Goal: Task Accomplishment & Management: Manage account settings

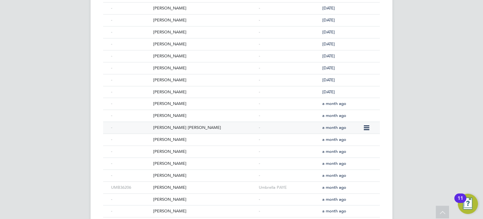
scroll to position [993, 0]
click at [204, 122] on div "Mohammed Yusseff Omar" at bounding box center [205, 128] width 106 height 12
click at [202, 110] on div "[PERSON_NAME]" at bounding box center [205, 116] width 106 height 12
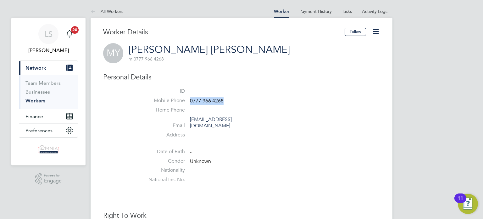
drag, startPoint x: 223, startPoint y: 103, endPoint x: 189, endPoint y: 100, distance: 34.1
click at [189, 100] on li "Mobile Phone 0777 966 4268" at bounding box center [260, 101] width 239 height 9
copy span "0777 966 4268"
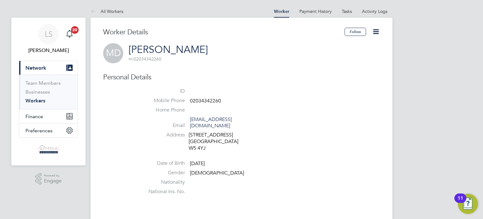
click at [376, 30] on icon at bounding box center [376, 32] width 8 height 8
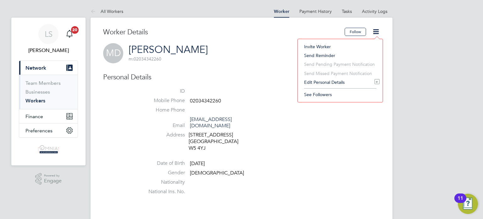
click at [344, 79] on li "Edit Personal Details e" at bounding box center [340, 82] width 79 height 9
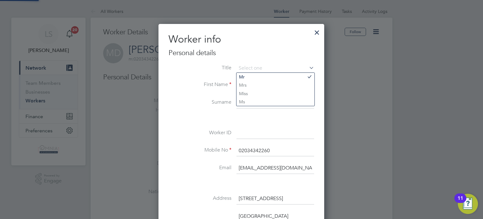
scroll to position [372, 166]
click at [283, 129] on input at bounding box center [276, 132] width 78 height 11
paste input "CIS36337"
type input "CIS36337"
click at [344, 140] on div at bounding box center [241, 109] width 483 height 219
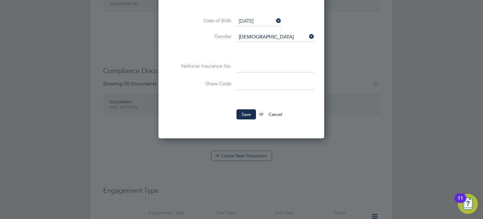
scroll to position [277, 0]
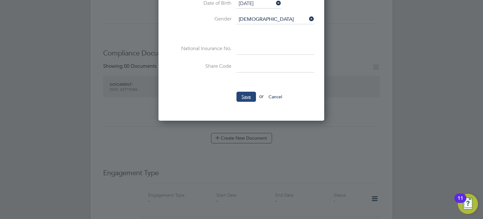
click at [242, 93] on button "Save" at bounding box center [247, 97] width 20 height 10
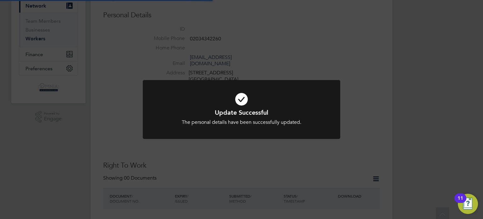
scroll to position [0, 0]
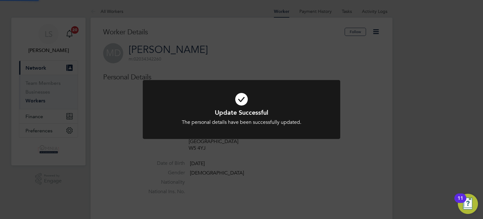
click at [389, 142] on div "Update Successful The personal details have been successfully updated. Cancel O…" at bounding box center [241, 109] width 483 height 219
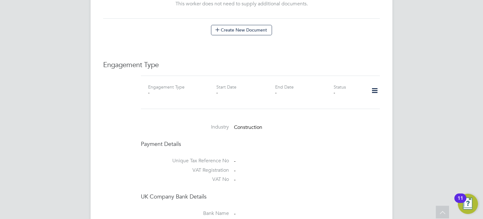
scroll to position [403, 0]
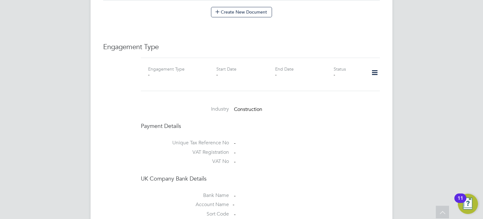
click at [373, 67] on icon at bounding box center [374, 72] width 11 height 14
click at [348, 92] on li "Add Engagement Type" at bounding box center [342, 93] width 71 height 9
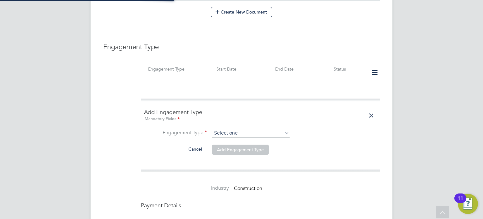
click at [240, 129] on input at bounding box center [251, 133] width 78 height 9
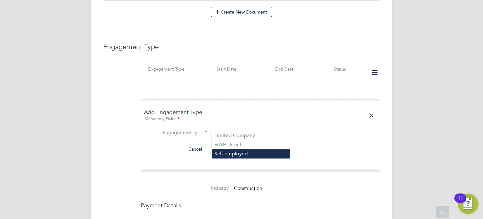
click at [238, 154] on li "Self-employed" at bounding box center [251, 153] width 78 height 9
type input "Self-employed"
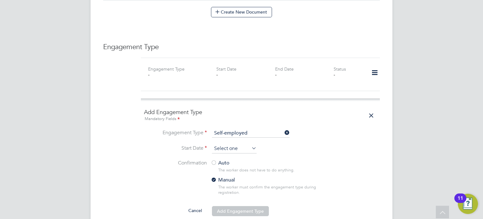
click at [237, 144] on input at bounding box center [234, 148] width 45 height 9
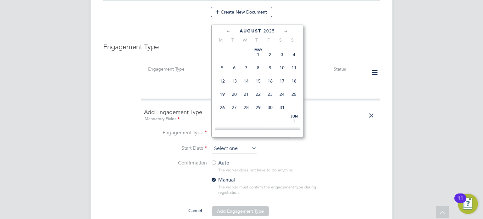
scroll to position [246, 0]
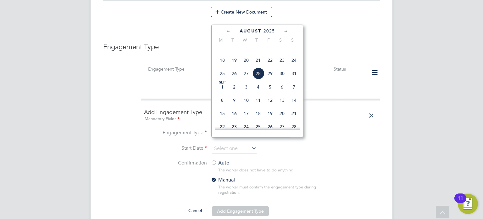
click at [263, 79] on span "28" at bounding box center [258, 73] width 12 height 12
type input "[DATE]"
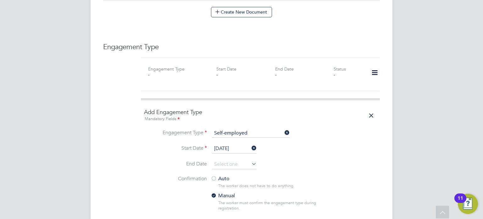
click at [216, 176] on div at bounding box center [214, 179] width 6 height 6
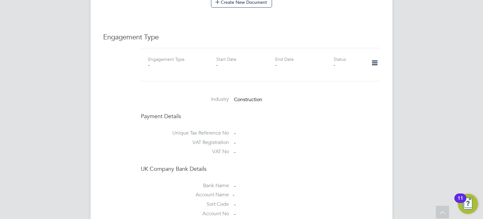
scroll to position [406, 0]
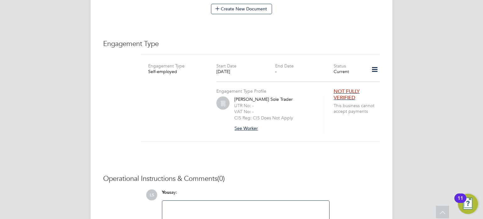
click at [250, 123] on button "See Worker" at bounding box center [248, 128] width 29 height 10
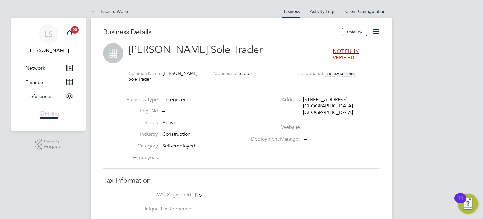
click at [376, 31] on icon at bounding box center [376, 32] width 8 height 8
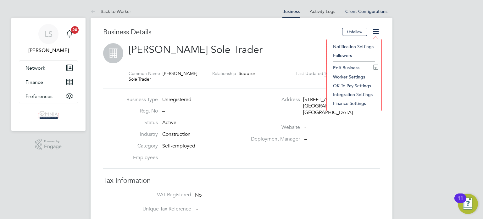
click at [352, 66] on li "Edit Business e" at bounding box center [354, 67] width 48 height 9
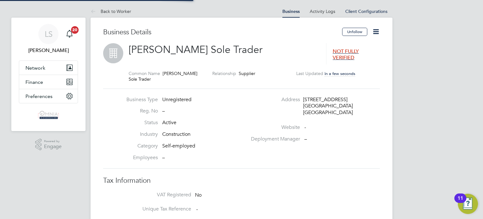
type input "[GEOGRAPHIC_DATA]"
type input "[PERSON_NAME] Sole Trader"
type input "[STREET_ADDRESS]"
type input "[GEOGRAPHIC_DATA]"
type input "W5 4YJ"
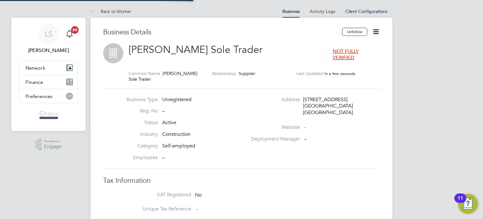
type input "Construction"
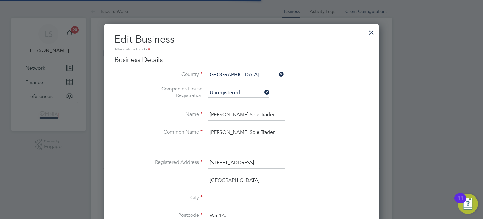
scroll to position [709, 275]
click at [242, 199] on input at bounding box center [247, 197] width 78 height 11
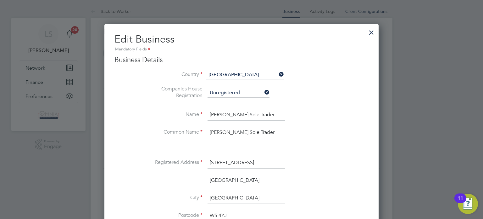
type input "[GEOGRAPHIC_DATA]"
click at [444, 133] on div at bounding box center [241, 109] width 483 height 219
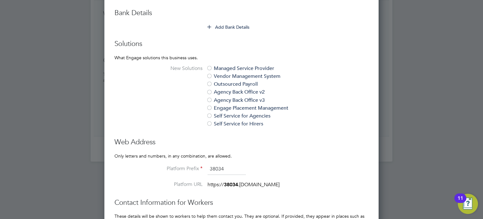
scroll to position [365, 0]
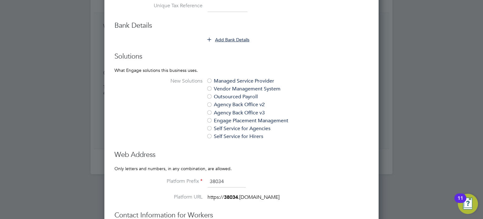
click at [225, 37] on button "Add Bank Details" at bounding box center [229, 40] width 42 height 6
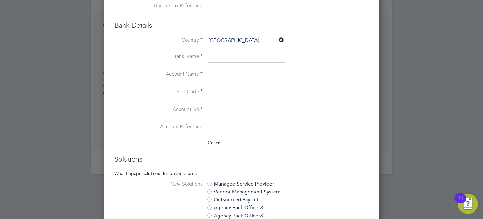
click at [216, 5] on input at bounding box center [228, 6] width 40 height 11
paste input "2289548733"
type input "2289548733"
click at [233, 73] on input at bounding box center [247, 74] width 78 height 11
paste input "[PERSON_NAME]"
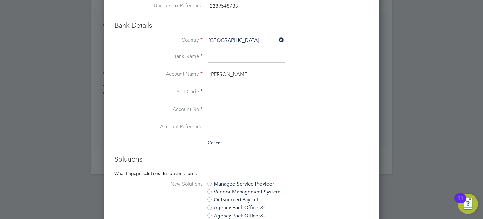
type input "[PERSON_NAME]"
click at [217, 106] on input at bounding box center [227, 109] width 38 height 11
paste input "71528168"
type input "71528168"
click at [224, 88] on input at bounding box center [227, 92] width 38 height 11
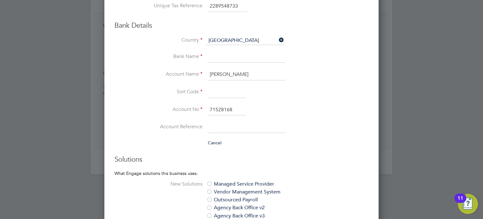
paste input "779122"
type input "77-91-22"
click at [232, 54] on input at bounding box center [247, 56] width 78 height 11
type input "Lloyds"
click at [361, 104] on li "Account No 71528168" at bounding box center [254, 113] width 229 height 18
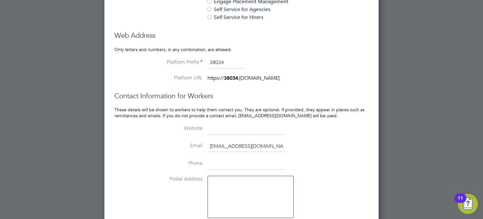
scroll to position [604, 0]
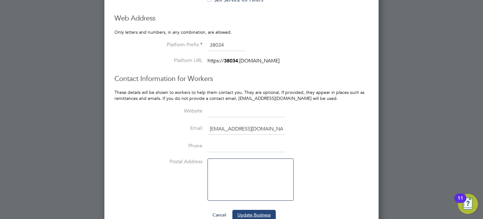
click at [247, 210] on button "Update Business" at bounding box center [254, 215] width 43 height 10
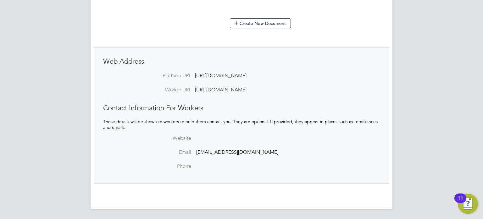
scroll to position [0, 0]
